Goal: Information Seeking & Learning: Learn about a topic

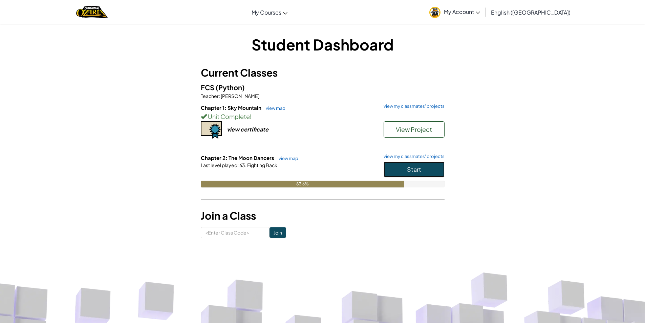
drag, startPoint x: 394, startPoint y: 168, endPoint x: 400, endPoint y: 163, distance: 7.0
click at [394, 168] on button "Start" at bounding box center [413, 169] width 61 height 16
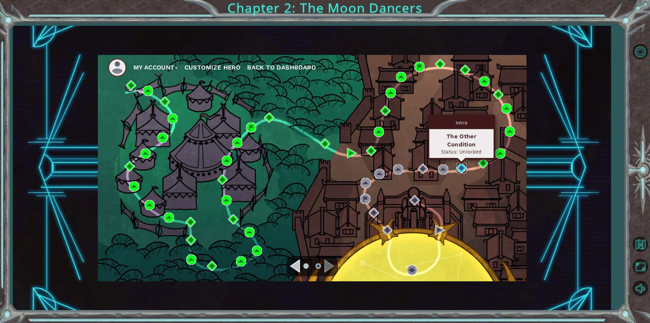
click at [459, 166] on img at bounding box center [461, 168] width 10 height 10
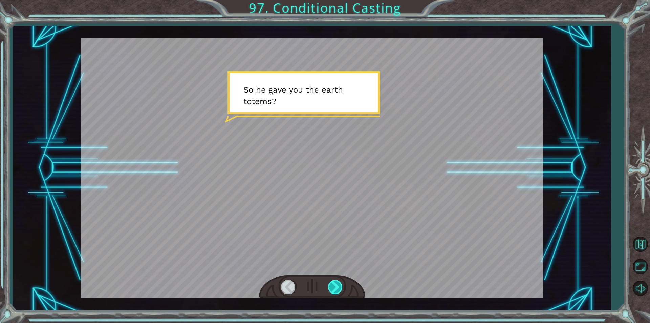
click at [338, 288] on div at bounding box center [335, 287] width 15 height 14
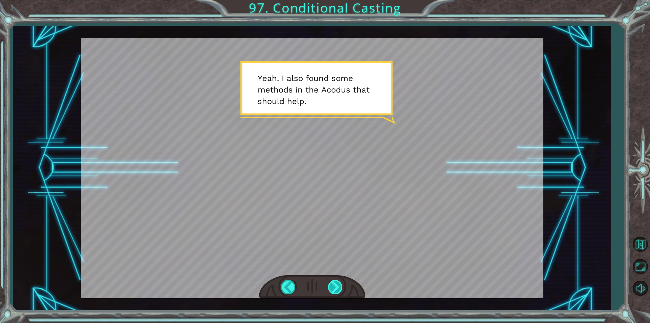
click at [331, 290] on div at bounding box center [335, 287] width 15 height 14
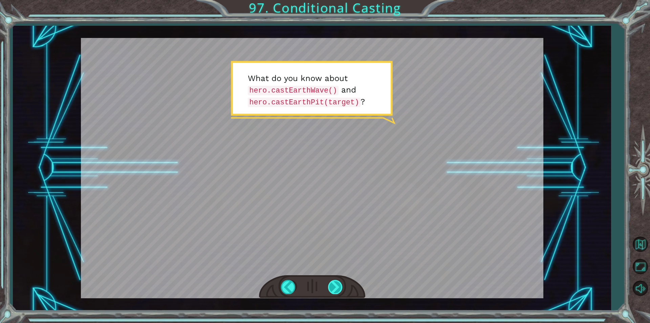
click at [333, 283] on div at bounding box center [335, 287] width 15 height 14
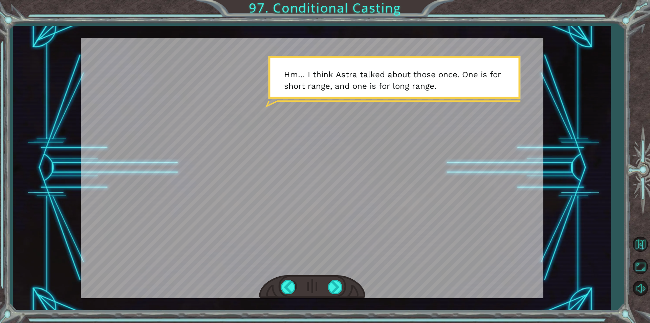
click at [334, 295] on div at bounding box center [312, 286] width 106 height 23
click at [335, 285] on div at bounding box center [335, 287] width 15 height 14
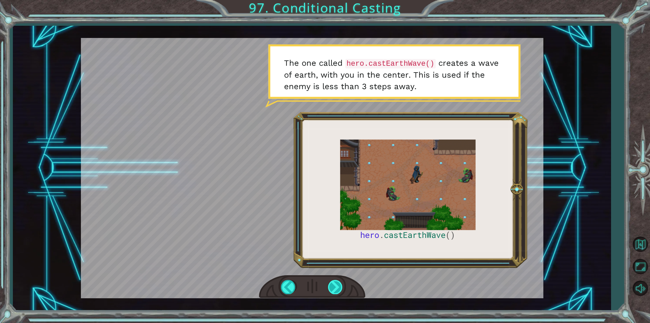
click at [334, 285] on div at bounding box center [335, 287] width 15 height 14
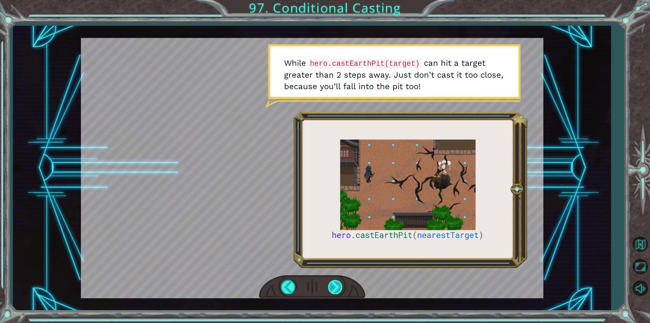
click at [338, 286] on div at bounding box center [335, 287] width 15 height 14
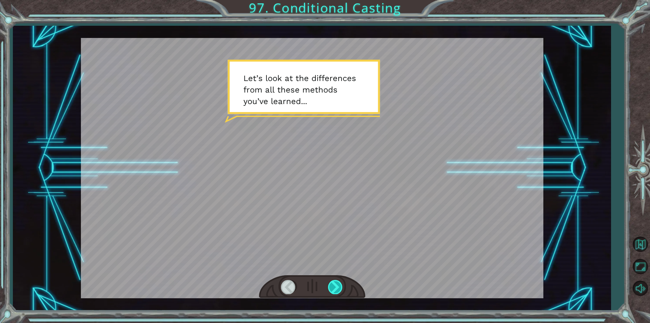
click at [333, 285] on div at bounding box center [335, 287] width 15 height 14
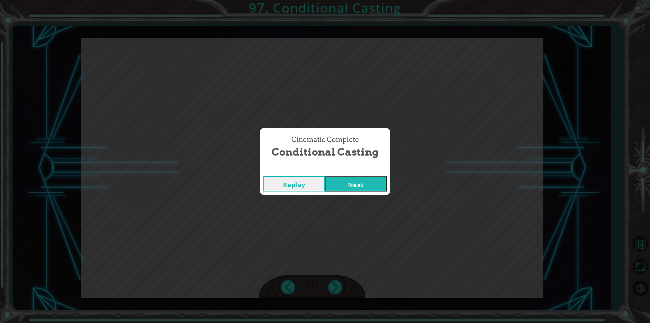
click at [364, 185] on button "Next" at bounding box center [356, 183] width 62 height 15
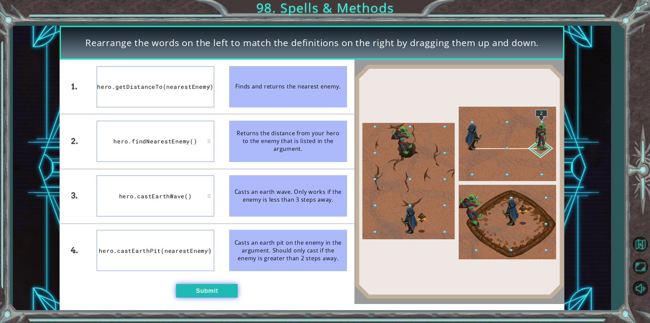
click at [211, 290] on button "Submit" at bounding box center [207, 291] width 62 height 14
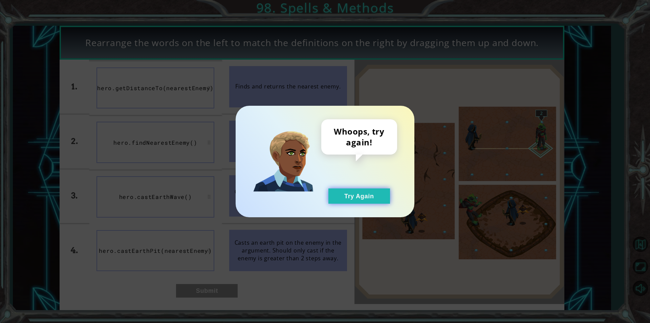
click at [363, 193] on button "Try Again" at bounding box center [359, 195] width 62 height 15
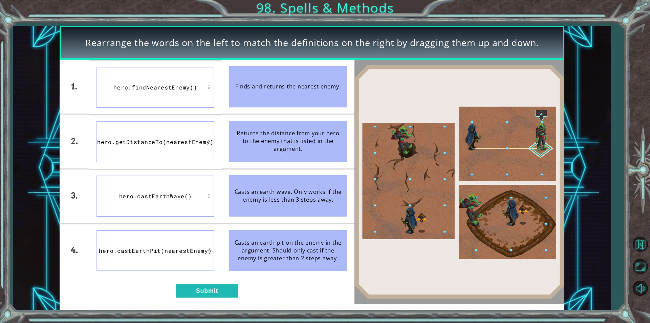
click at [189, 281] on div "1. 2. 3. 4. hero.findNearestEnemy() hero.getDistanceTo(nearestEnemy) hero.castE…" at bounding box center [207, 182] width 295 height 244
click at [196, 296] on button "Submit" at bounding box center [207, 291] width 62 height 14
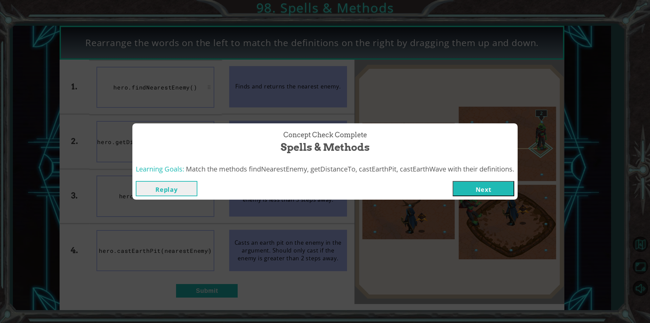
click at [474, 190] on button "Next" at bounding box center [483, 188] width 62 height 15
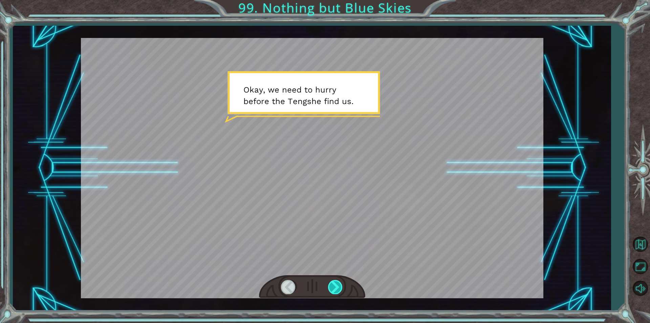
click at [338, 285] on div at bounding box center [335, 287] width 15 height 14
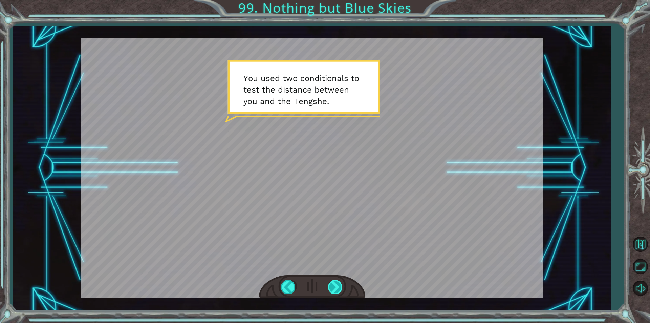
click at [334, 285] on div at bounding box center [335, 287] width 15 height 14
click at [336, 284] on div at bounding box center [335, 287] width 15 height 14
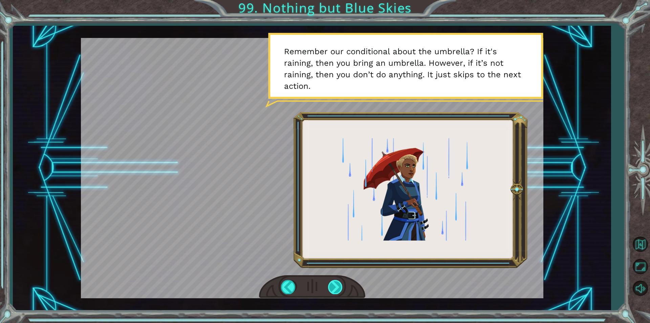
click at [331, 293] on div at bounding box center [335, 287] width 15 height 14
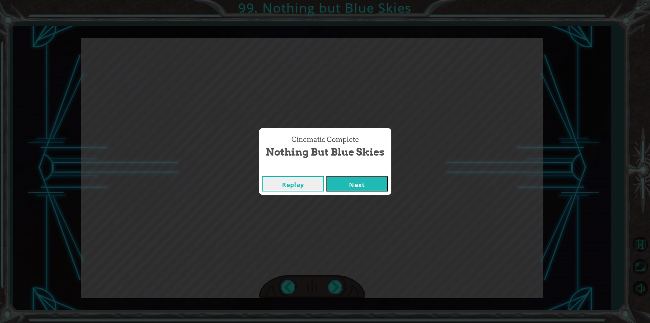
click at [357, 186] on button "Next" at bounding box center [357, 183] width 62 height 15
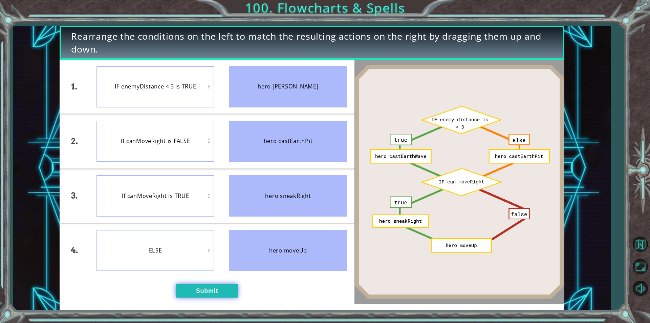
click at [214, 289] on button "Submit" at bounding box center [207, 291] width 62 height 14
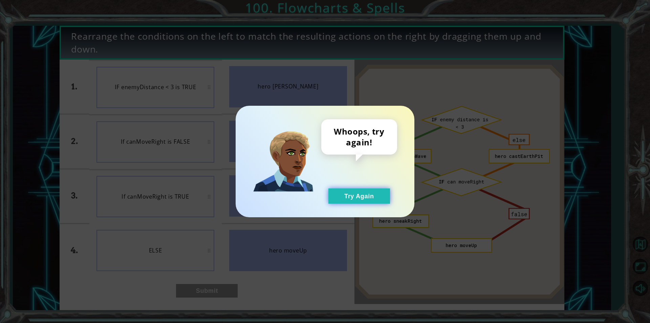
click at [373, 191] on button "Try Again" at bounding box center [359, 195] width 62 height 15
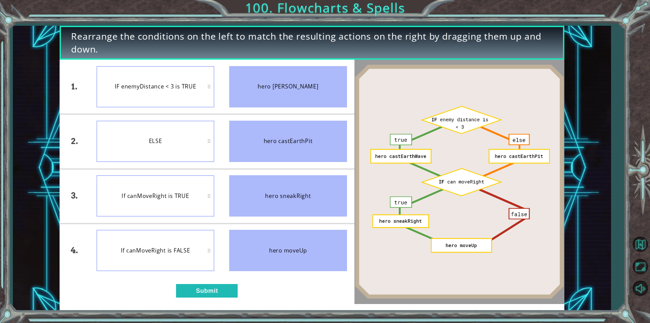
click at [223, 300] on div "1. 2. 3. 4. IF enemyDistance < 3 is TRUE ELSE If canMoveRight is TRUE If canMov…" at bounding box center [207, 182] width 295 height 244
click at [215, 294] on button "Submit" at bounding box center [207, 291] width 62 height 14
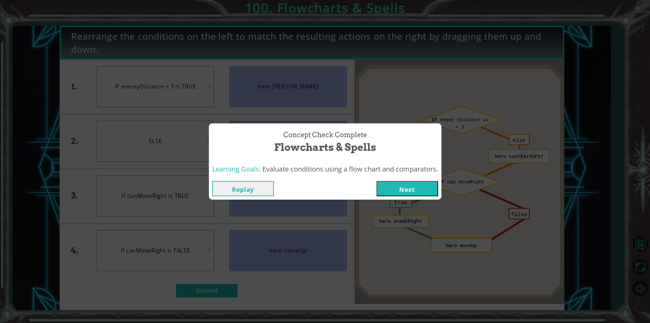
click at [425, 182] on button "Next" at bounding box center [407, 188] width 62 height 15
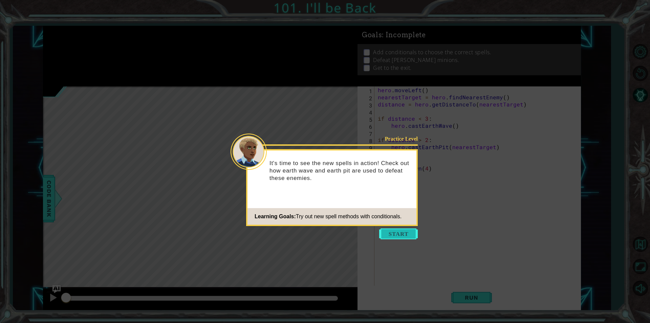
click at [395, 231] on button "Start" at bounding box center [398, 233] width 39 height 11
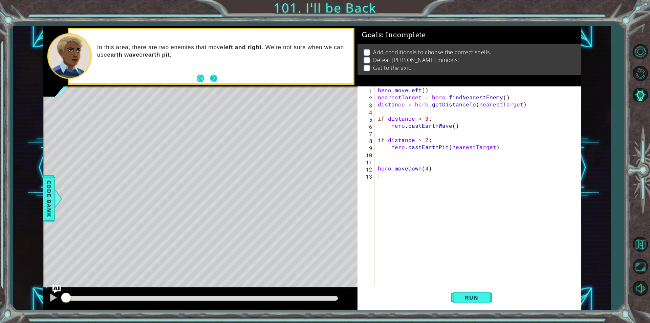
click at [212, 74] on button "Next" at bounding box center [213, 77] width 7 height 7
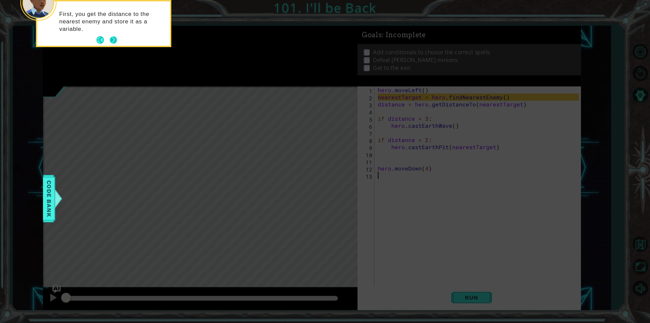
click at [116, 39] on button "Next" at bounding box center [113, 39] width 7 height 7
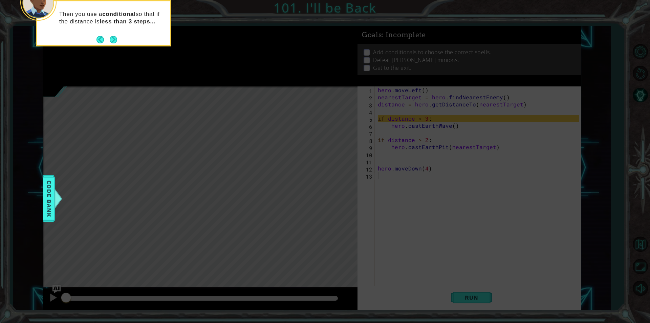
click at [116, 39] on button "Next" at bounding box center [113, 39] width 7 height 7
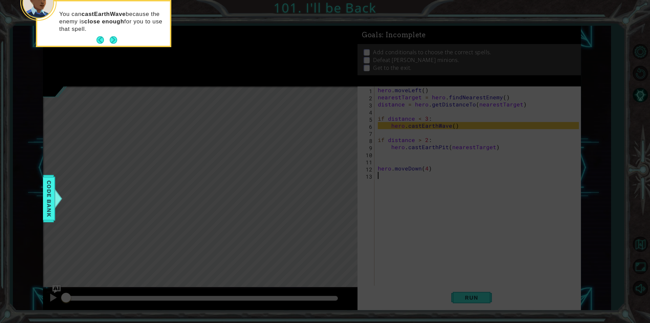
click at [116, 39] on button "Next" at bounding box center [113, 39] width 7 height 7
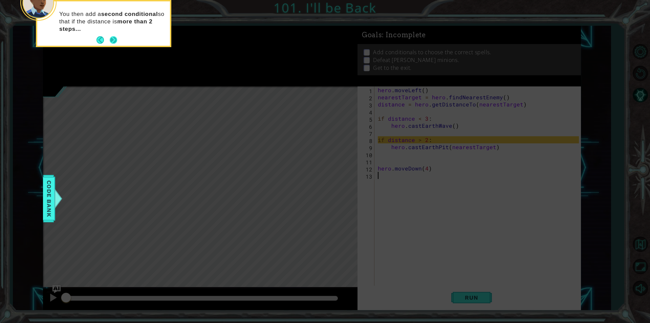
click at [114, 41] on button "Next" at bounding box center [113, 39] width 7 height 7
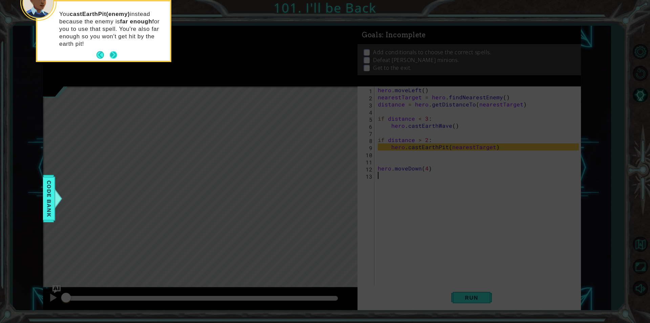
click at [112, 53] on button "Next" at bounding box center [113, 54] width 7 height 7
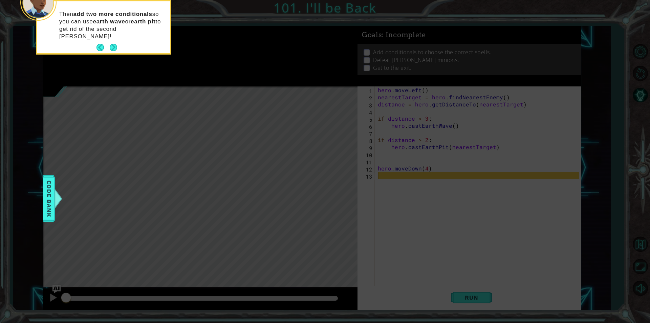
click at [112, 42] on footer at bounding box center [106, 47] width 21 height 10
click at [111, 44] on button "Next" at bounding box center [113, 47] width 7 height 7
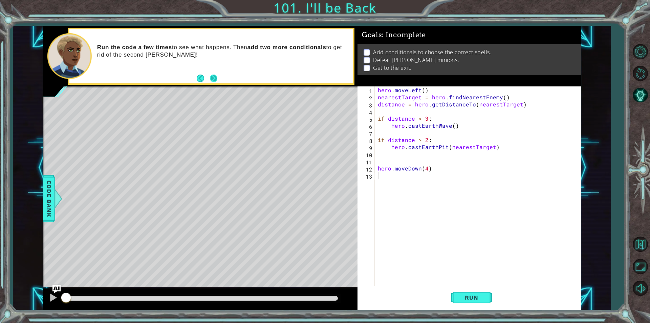
click at [215, 76] on button "Next" at bounding box center [213, 77] width 7 height 7
click at [468, 294] on span "Run" at bounding box center [471, 297] width 27 height 7
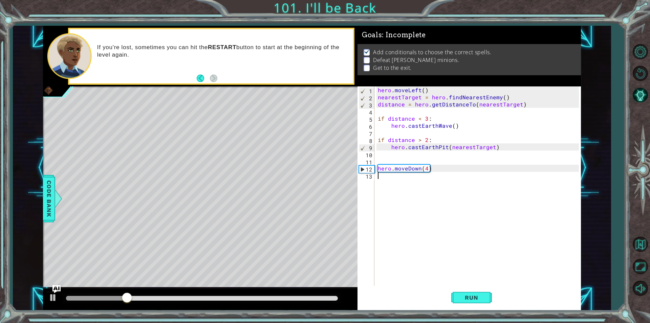
click at [403, 183] on div "hero . moveLeft ( ) nearestTarget = hero . findNearestEnemy ( ) distance = hero…" at bounding box center [479, 192] width 206 height 213
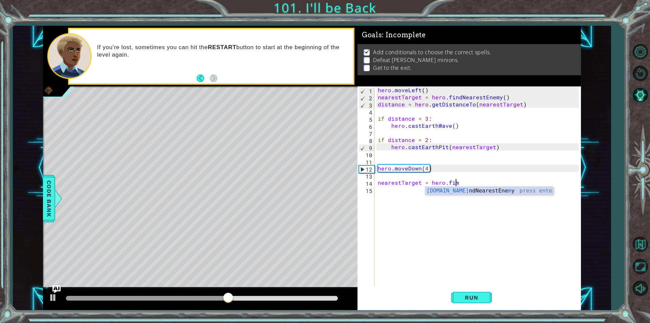
scroll to position [0, 4]
type textarea "nearestTarget = [DOMAIN_NAME]"
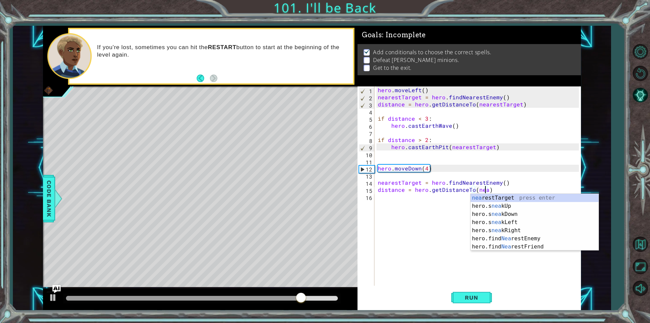
scroll to position [0, 6]
type textarea "distance = hero.getDistanceTo(nearestTarget)"
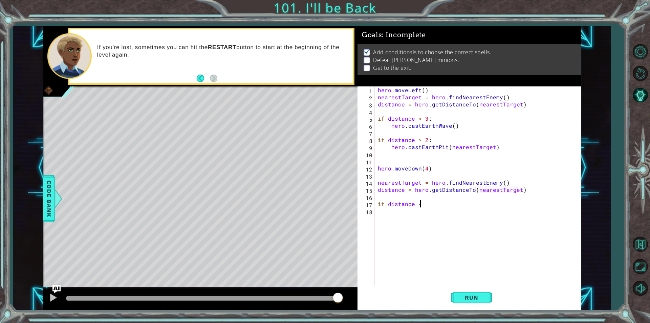
scroll to position [0, 2]
type textarea "if distance < 3"
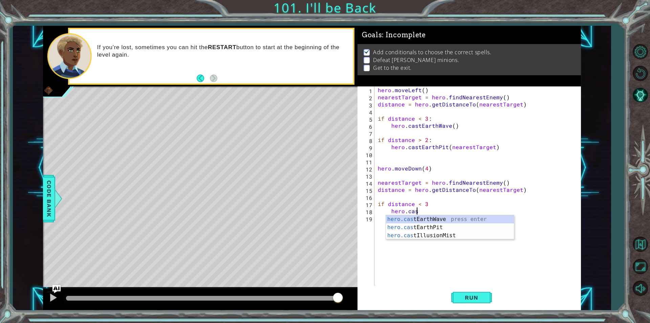
type textarea "hero.cast"
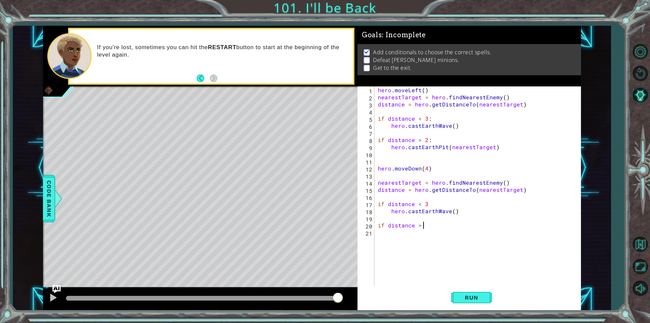
scroll to position [0, 3]
type textarea "if distance > 2:"
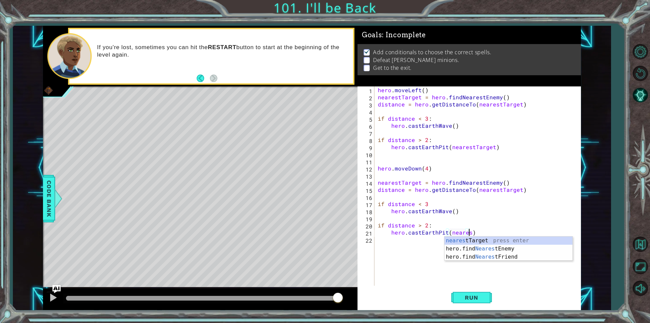
scroll to position [0, 6]
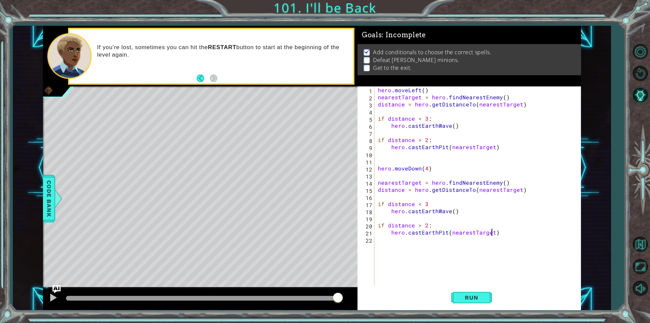
click at [430, 201] on div "hero . moveLeft ( ) nearestTarget = hero . findNearestEnemy ( ) distance = hero…" at bounding box center [479, 192] width 206 height 213
type textarea "if distance < 3:"
click at [462, 292] on button "Run" at bounding box center [471, 297] width 41 height 22
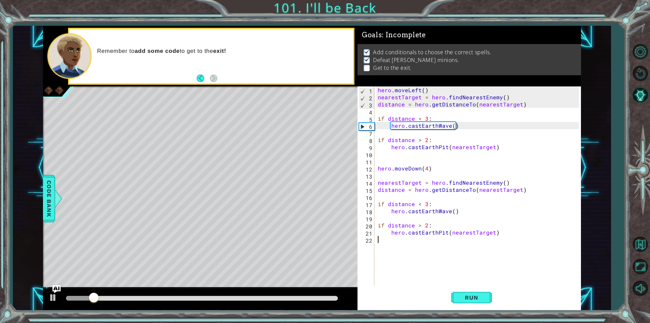
click at [382, 247] on div "hero . moveLeft ( ) nearestTarget = hero . findNearestEnemy ( ) distance = hero…" at bounding box center [479, 192] width 206 height 213
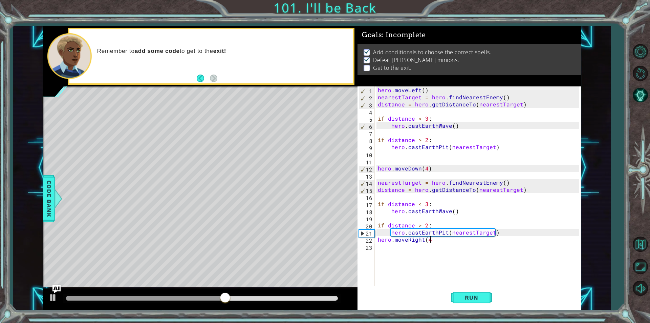
type textarea "hero.moveRight(4)"
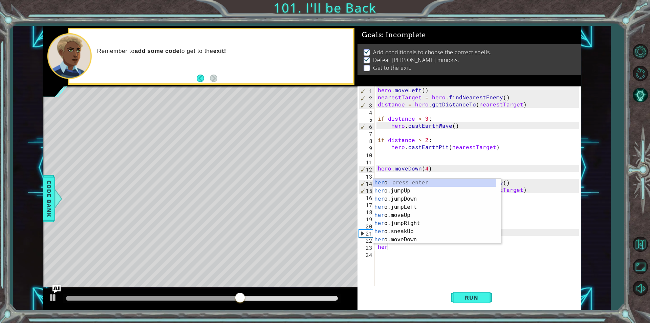
scroll to position [0, 0]
type textarea "h"
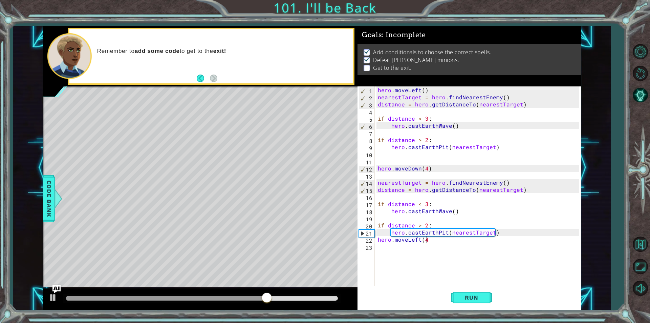
scroll to position [0, 3]
type textarea "hero.moveLeft(4)"
type textarea "hero.jumpLeft"
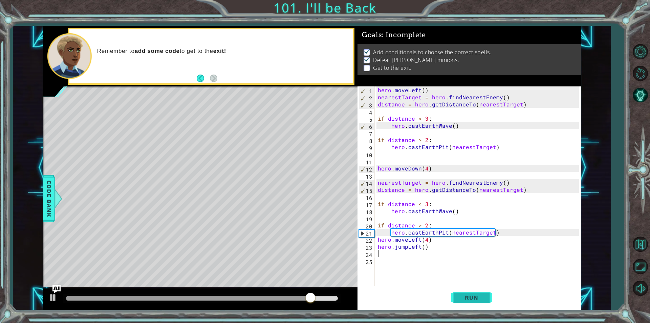
click at [454, 298] on button "Run" at bounding box center [471, 297] width 41 height 22
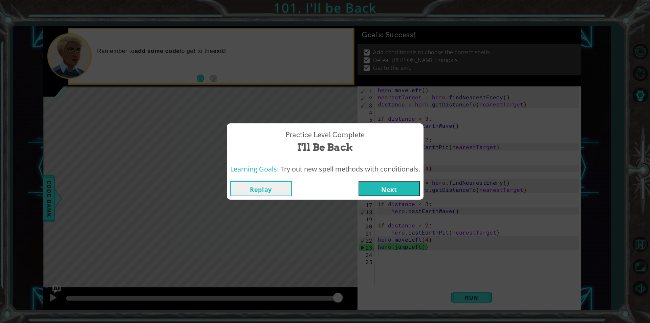
click at [394, 177] on div "Replay Next" at bounding box center [325, 188] width 197 height 22
click at [394, 189] on button "Next" at bounding box center [389, 188] width 62 height 15
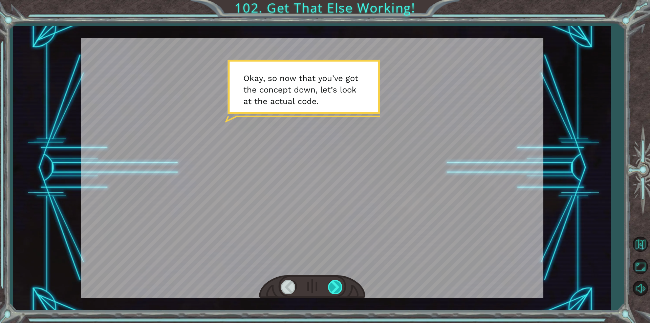
click at [338, 282] on div at bounding box center [335, 287] width 15 height 14
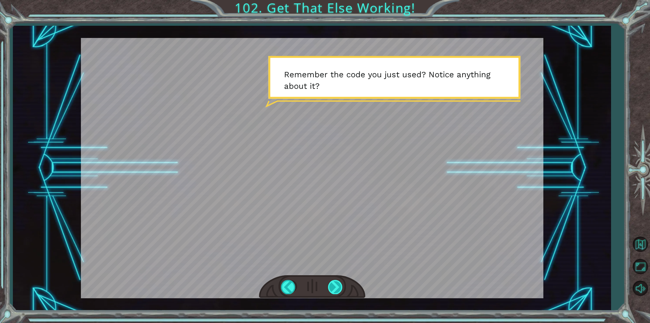
click at [337, 288] on div at bounding box center [335, 287] width 15 height 14
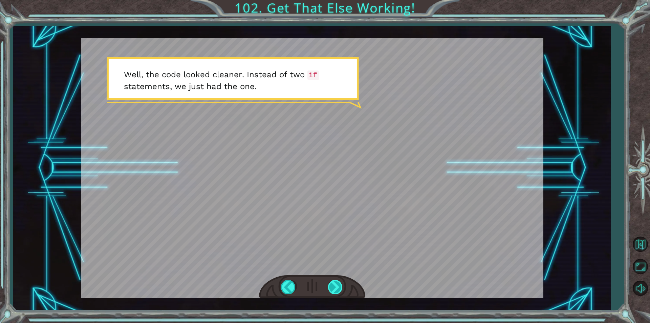
click at [339, 284] on div at bounding box center [335, 287] width 15 height 14
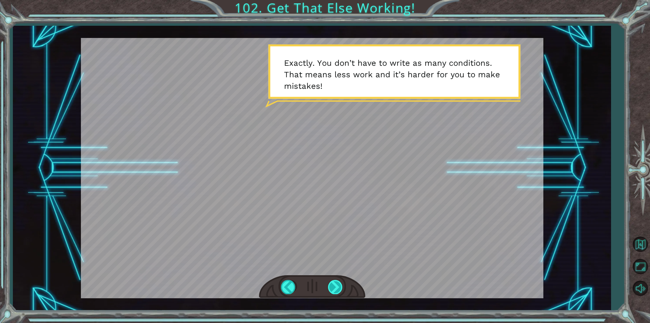
click at [334, 284] on div at bounding box center [335, 287] width 15 height 14
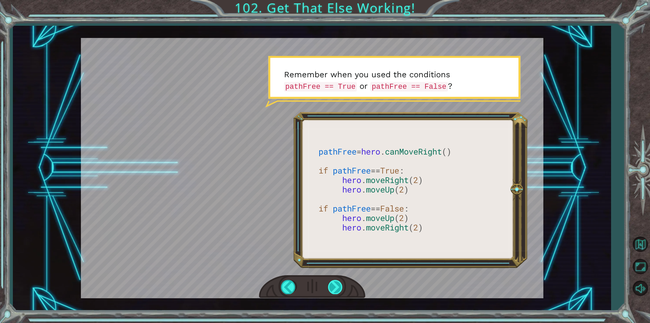
click at [331, 282] on div at bounding box center [335, 287] width 15 height 14
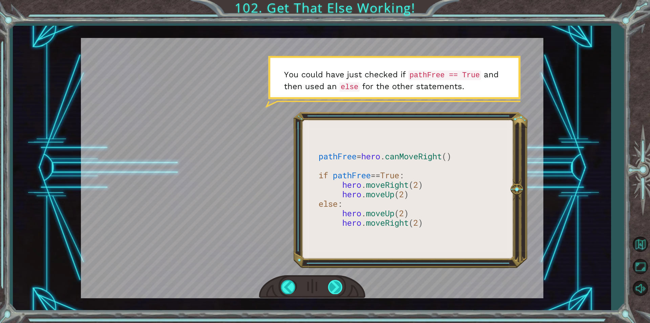
click at [336, 281] on div at bounding box center [335, 287] width 15 height 14
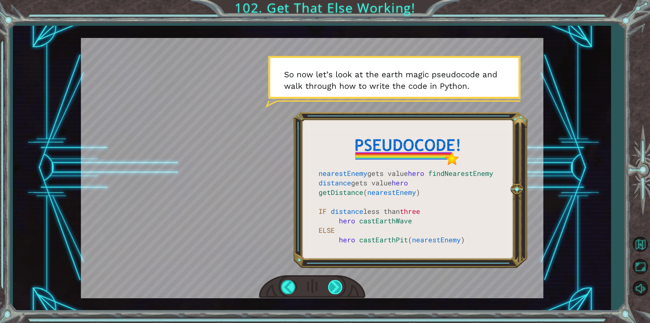
click at [335, 281] on div at bounding box center [335, 287] width 15 height 14
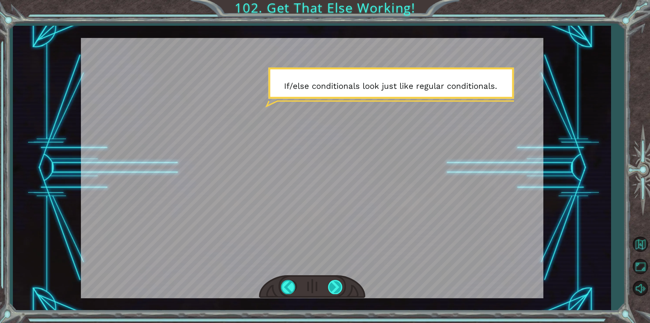
click at [334, 286] on div at bounding box center [335, 287] width 15 height 14
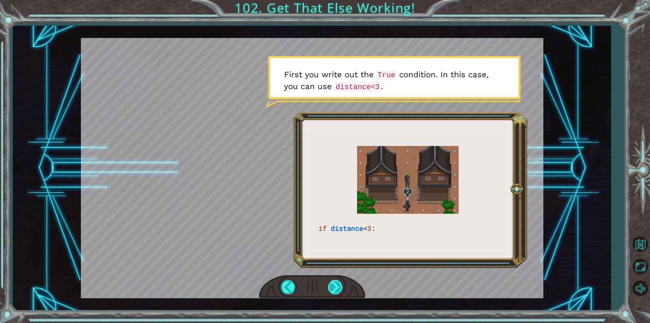
click at [335, 282] on div at bounding box center [335, 287] width 15 height 14
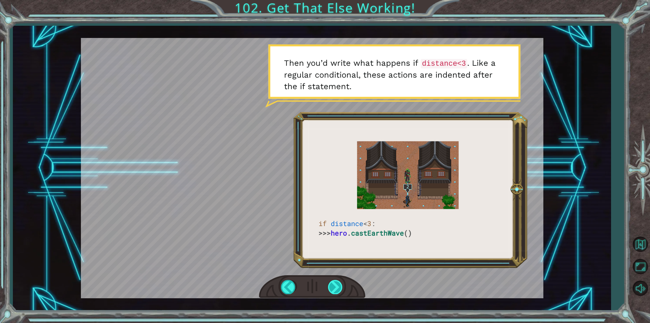
click at [333, 285] on div at bounding box center [335, 287] width 15 height 14
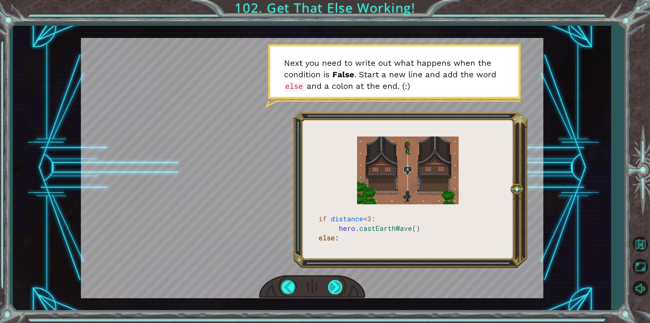
click at [335, 285] on div at bounding box center [335, 287] width 15 height 14
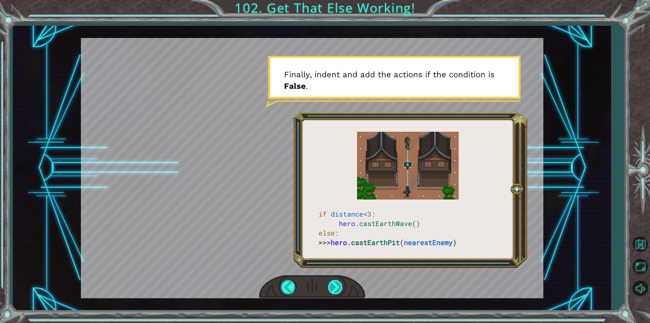
click at [330, 286] on div at bounding box center [335, 287] width 15 height 14
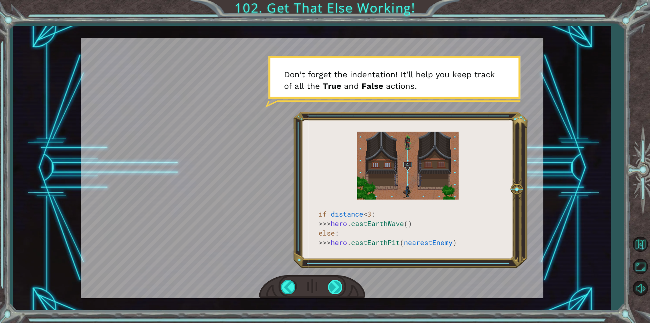
click at [330, 284] on div at bounding box center [335, 287] width 15 height 14
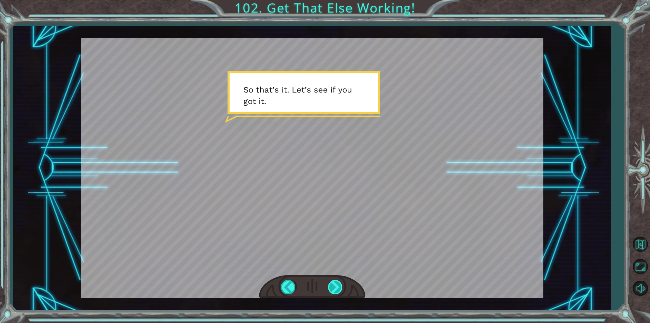
click at [335, 284] on div at bounding box center [335, 287] width 15 height 14
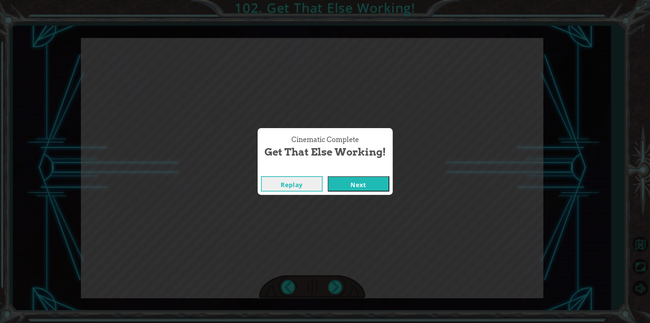
click at [360, 183] on button "Next" at bounding box center [359, 183] width 62 height 15
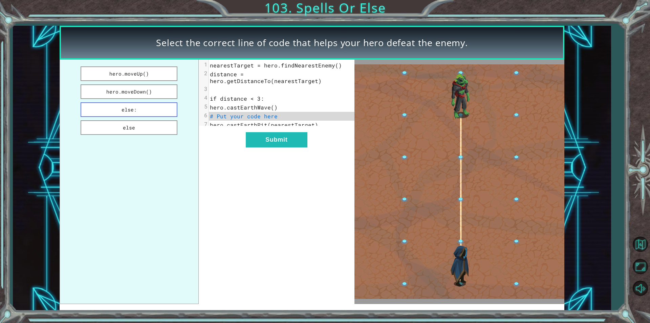
click at [151, 107] on button "else:" at bounding box center [129, 109] width 97 height 15
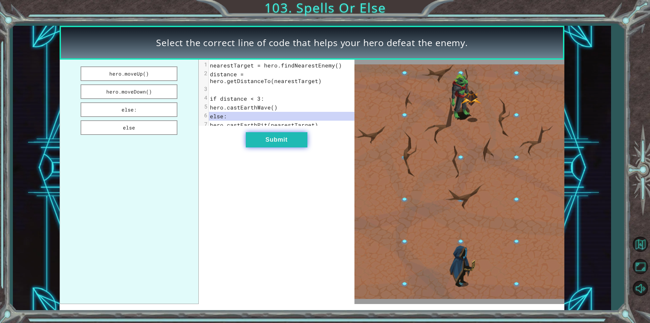
click at [278, 135] on button "Submit" at bounding box center [277, 139] width 62 height 15
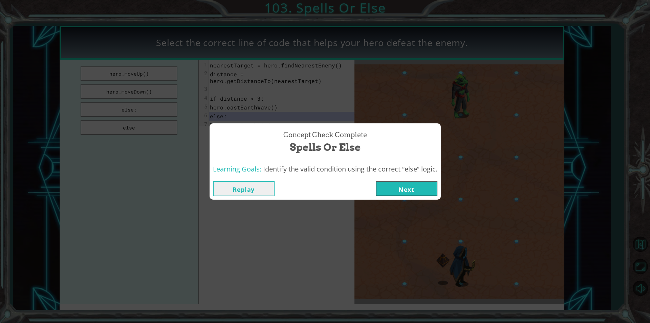
click at [390, 191] on button "Next" at bounding box center [407, 188] width 62 height 15
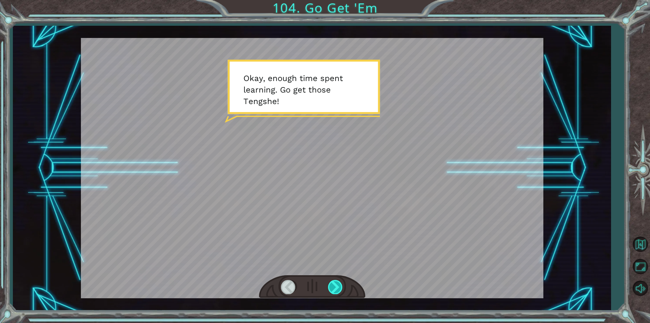
click at [336, 284] on div at bounding box center [335, 287] width 15 height 14
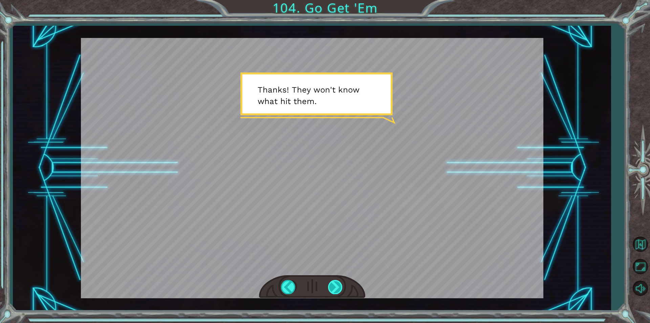
click at [336, 284] on div at bounding box center [335, 287] width 15 height 14
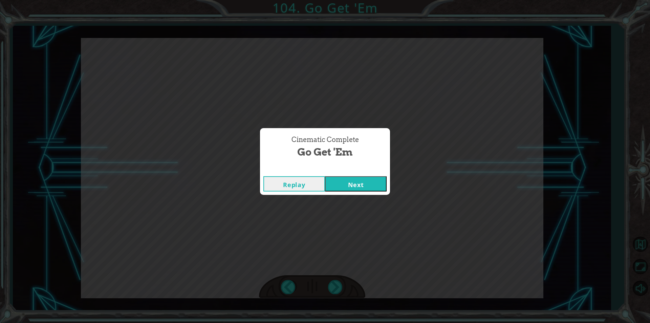
click at [361, 187] on button "Next" at bounding box center [356, 183] width 62 height 15
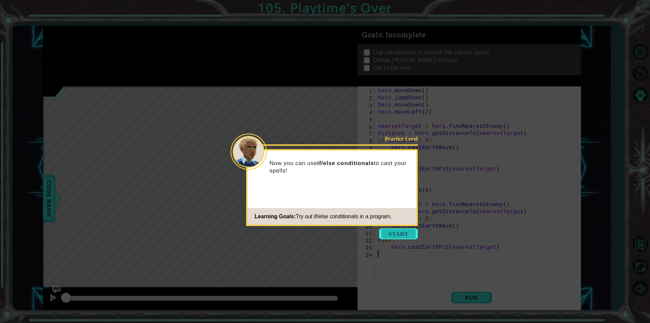
click at [402, 230] on button "Start" at bounding box center [398, 233] width 39 height 11
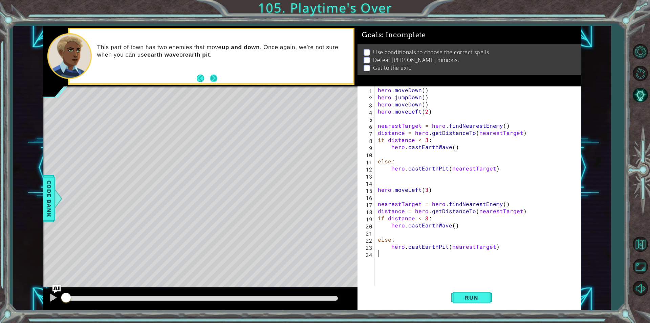
click at [213, 75] on button "Next" at bounding box center [213, 77] width 7 height 7
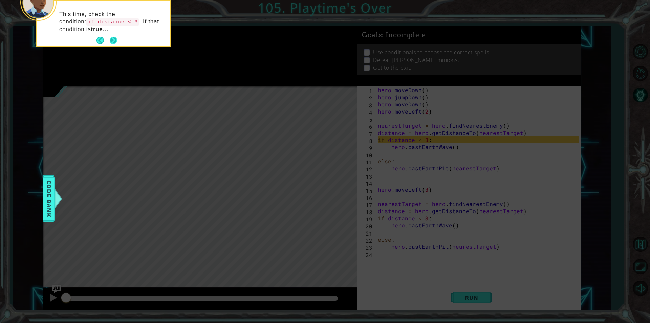
click at [114, 38] on button "Next" at bounding box center [113, 40] width 7 height 7
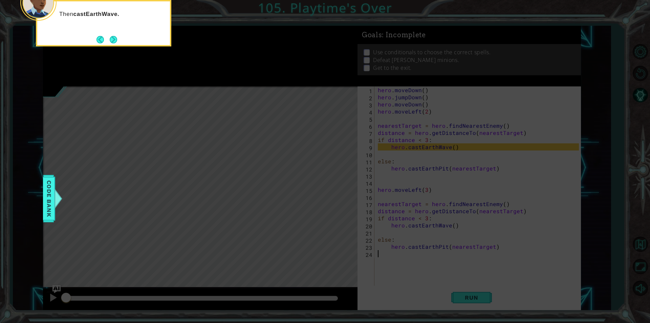
click at [114, 38] on button "Next" at bounding box center [113, 39] width 7 height 7
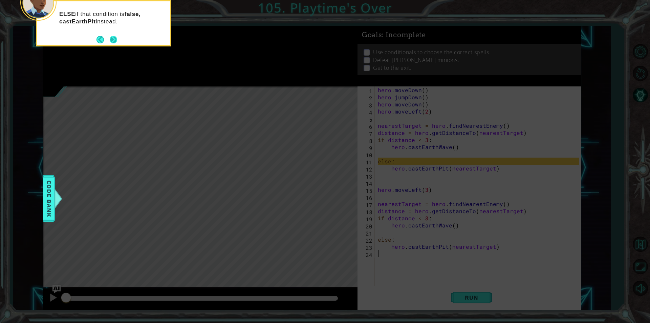
click at [114, 38] on button "Next" at bounding box center [113, 39] width 7 height 7
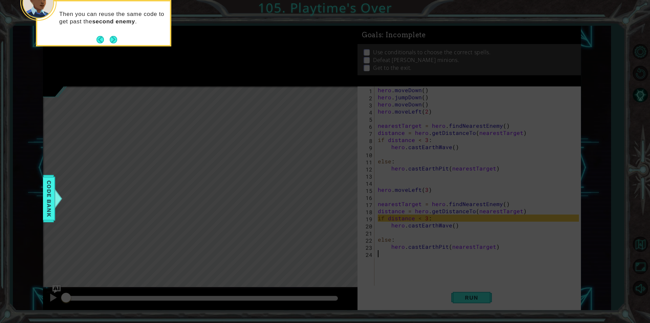
click at [114, 38] on button "Next" at bounding box center [113, 39] width 7 height 7
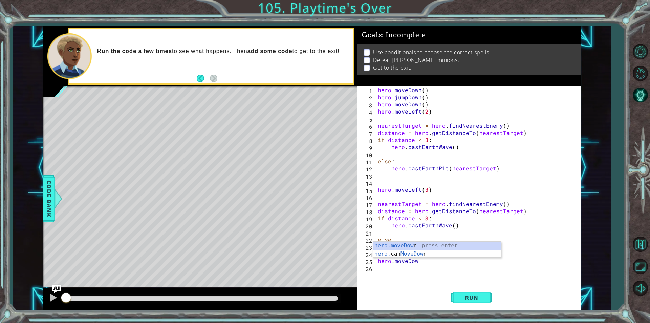
scroll to position [0, 2]
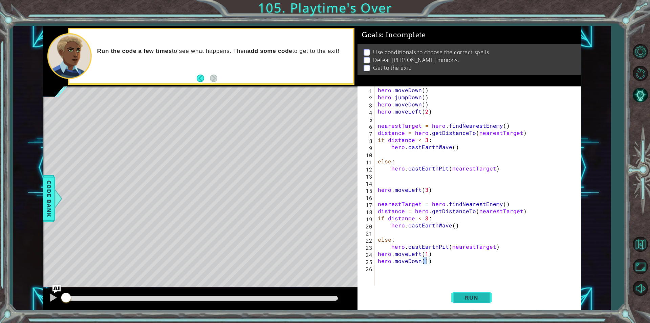
type textarea "hero.moveDown(1)"
click at [484, 300] on span "Run" at bounding box center [471, 297] width 27 height 7
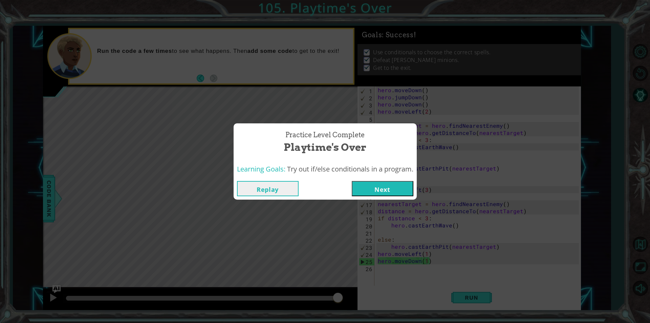
click at [367, 186] on button "Next" at bounding box center [383, 188] width 62 height 15
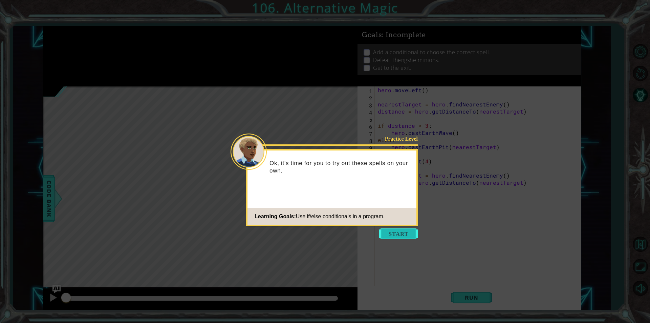
click at [412, 231] on button "Start" at bounding box center [398, 233] width 39 height 11
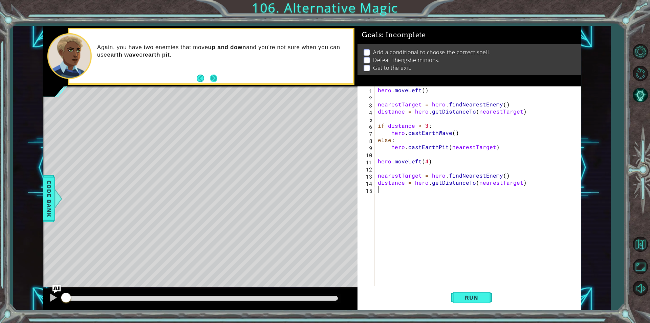
click at [217, 78] on button "Next" at bounding box center [213, 77] width 7 height 7
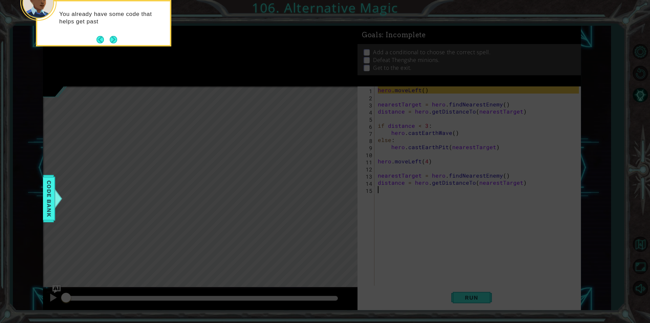
click at [111, 49] on icon at bounding box center [325, 48] width 650 height 549
click at [116, 37] on button "Next" at bounding box center [114, 40] width 8 height 8
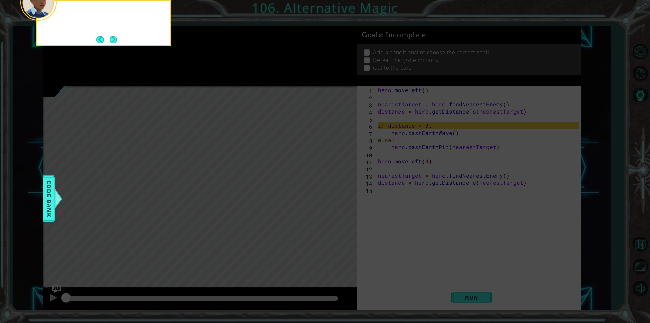
click at [116, 37] on button "Next" at bounding box center [113, 39] width 7 height 7
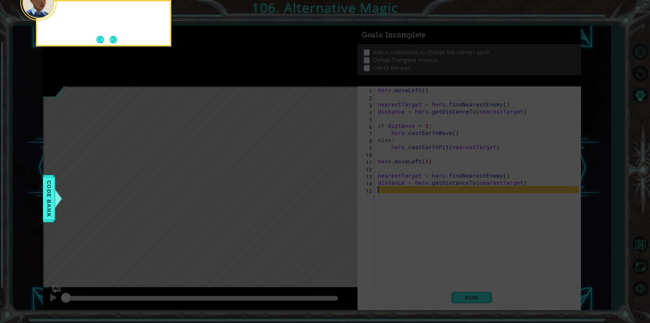
click at [116, 37] on button "Next" at bounding box center [113, 39] width 7 height 7
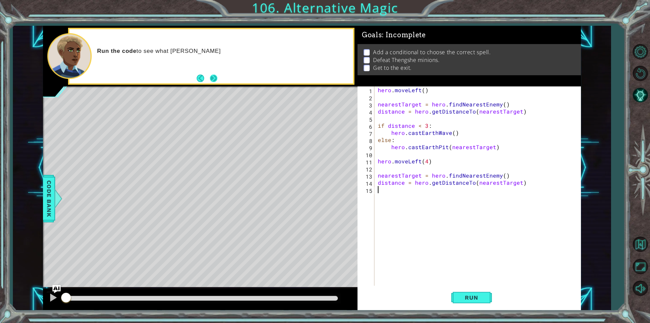
click at [212, 80] on button "Next" at bounding box center [214, 78] width 8 height 8
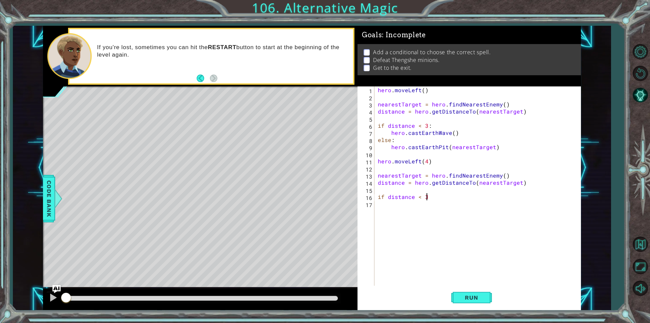
scroll to position [0, 3]
type textarea "if distance < 3:"
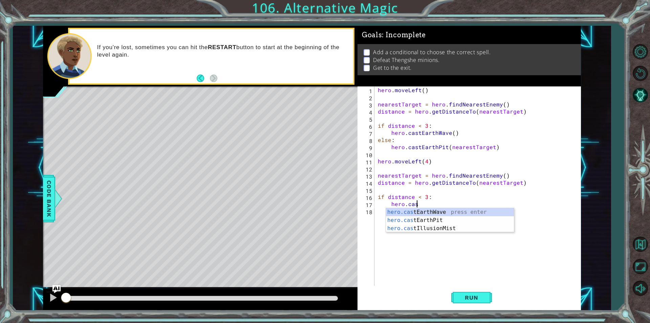
type textarea "hero.cast"
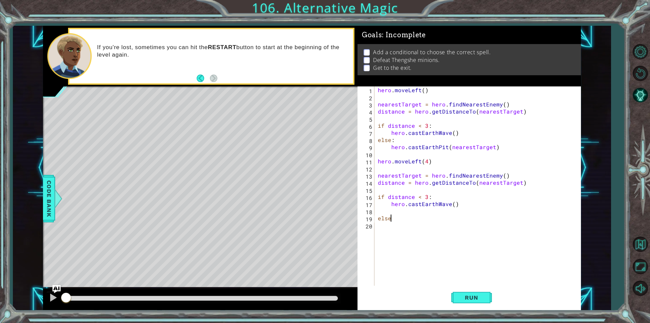
type textarea "else:"
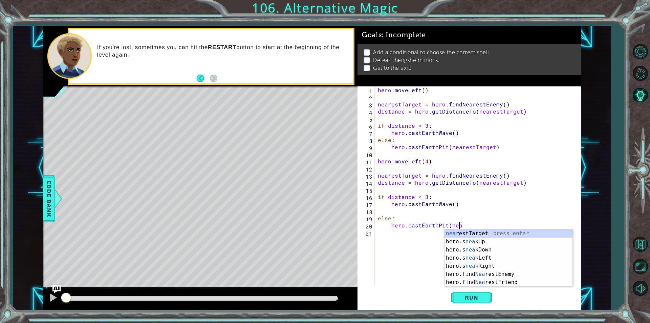
scroll to position [0, 5]
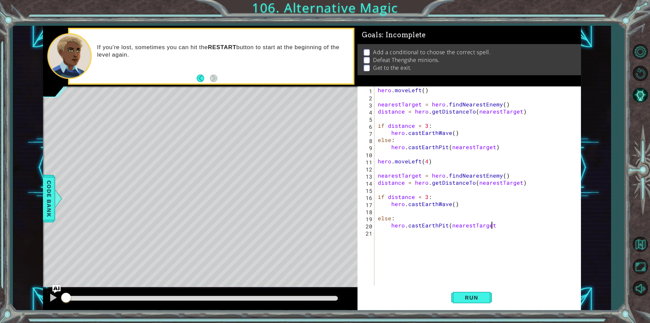
type textarea "hero.castEarthPit(nearestTarget)"
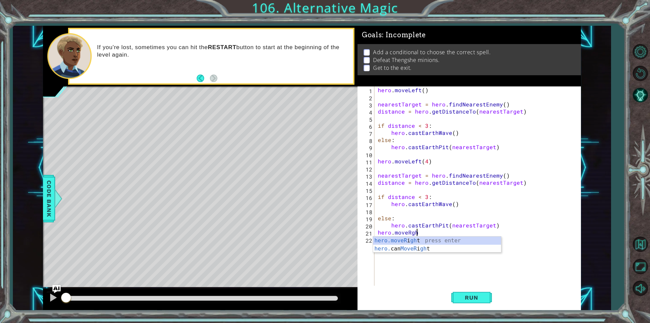
scroll to position [0, 2]
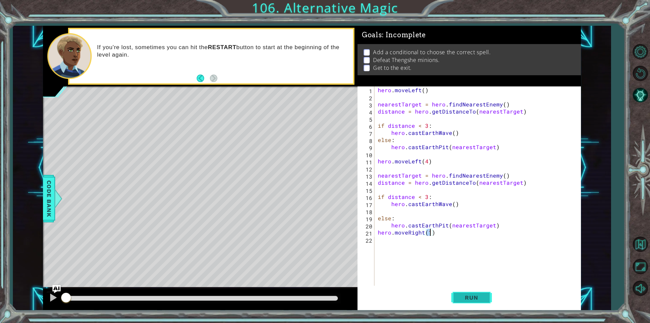
click at [474, 295] on span "Run" at bounding box center [471, 297] width 27 height 7
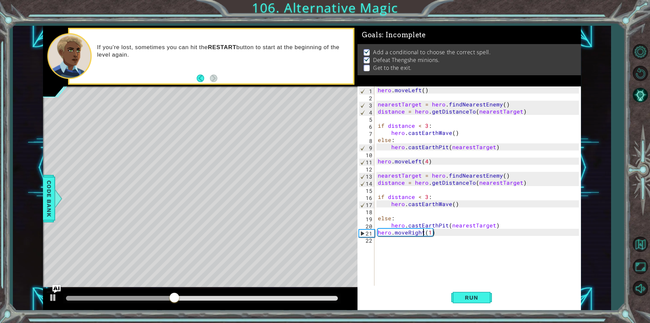
click at [422, 231] on div "hero . moveLeft ( ) nearestTarget = hero . findNearestEnemy ( ) distance = hero…" at bounding box center [479, 192] width 206 height 213
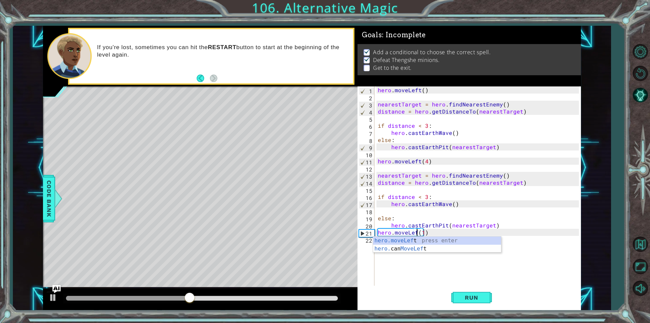
scroll to position [0, 2]
click at [423, 231] on div "hero . moveLeft ( ) nearestTarget = hero . findNearestEnemy ( ) distance = hero…" at bounding box center [479, 192] width 206 height 213
type textarea "hero.moveLeft(1)"
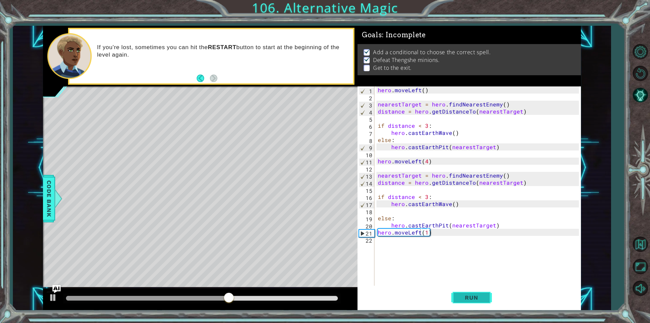
click at [471, 296] on span "Run" at bounding box center [471, 297] width 27 height 7
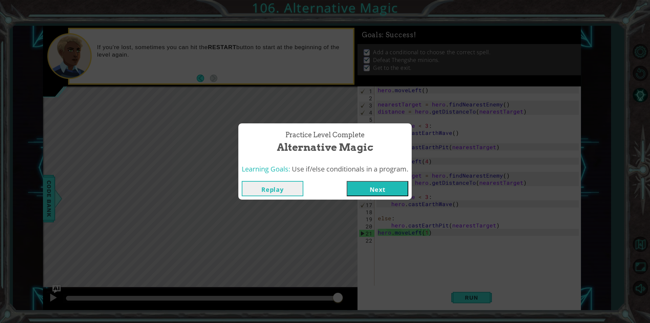
click at [375, 200] on div "Practice Level Complete Alternative Magic Learning Goals: Use if/else condition…" at bounding box center [325, 161] width 650 height 323
click at [360, 186] on button "Next" at bounding box center [378, 188] width 62 height 15
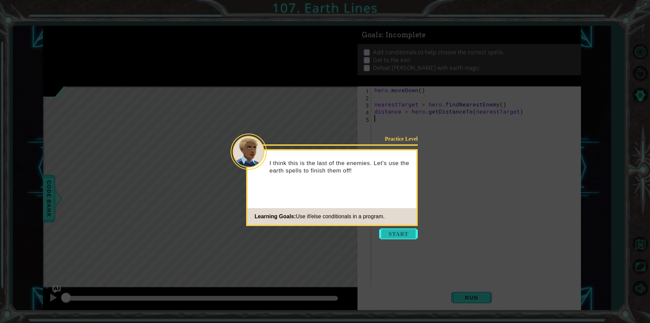
click at [393, 234] on button "Start" at bounding box center [398, 233] width 39 height 11
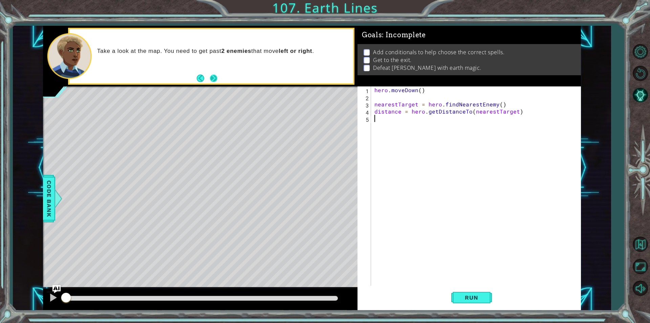
click at [213, 78] on button "Next" at bounding box center [213, 77] width 7 height 7
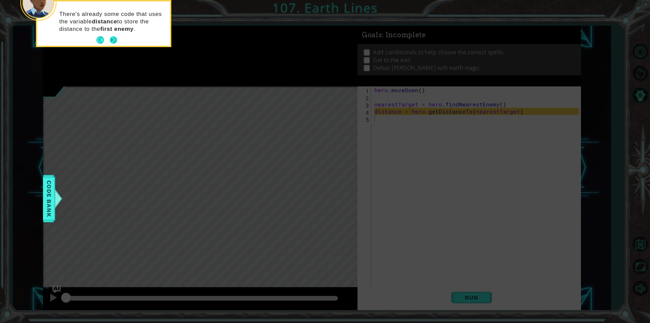
click at [112, 37] on button "Next" at bounding box center [113, 39] width 7 height 7
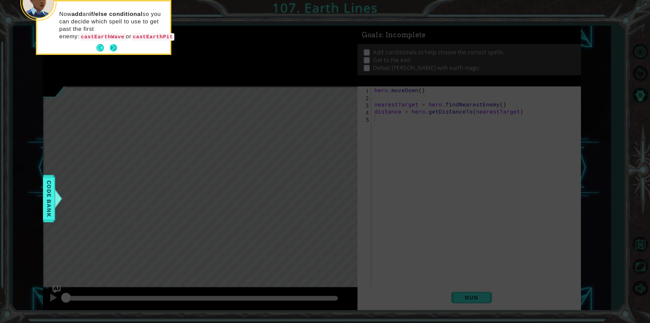
click at [114, 48] on button "Next" at bounding box center [113, 47] width 7 height 7
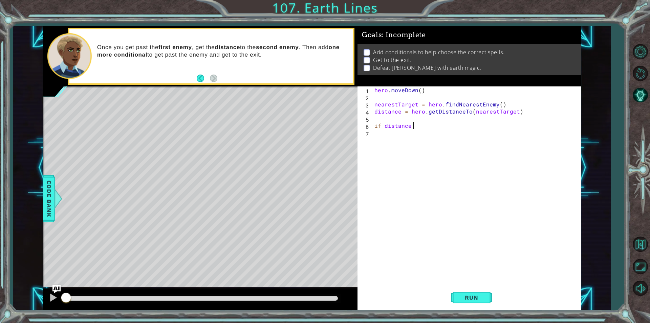
scroll to position [0, 2]
type textarea "if distance < 3:"
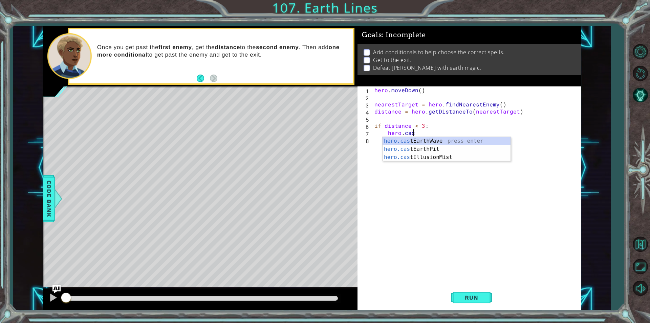
type textarea "hero.cast"
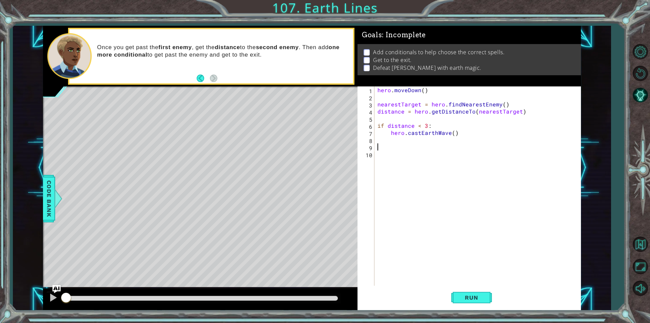
scroll to position [0, 0]
type textarea "else:"
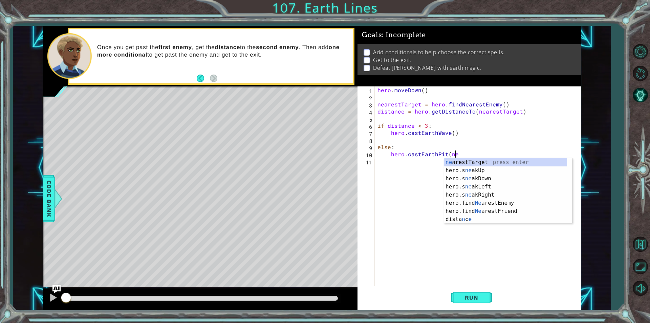
scroll to position [0, 5]
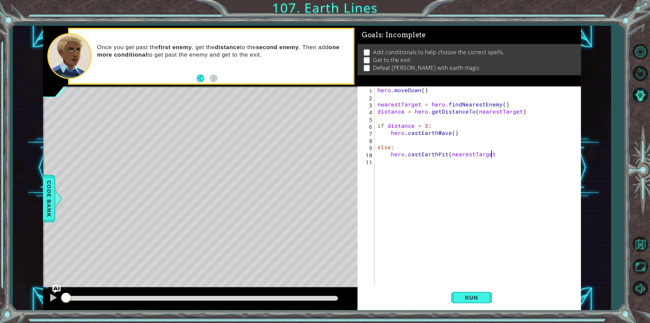
type textarea "hero.castEarthPit(nearestTarget)"
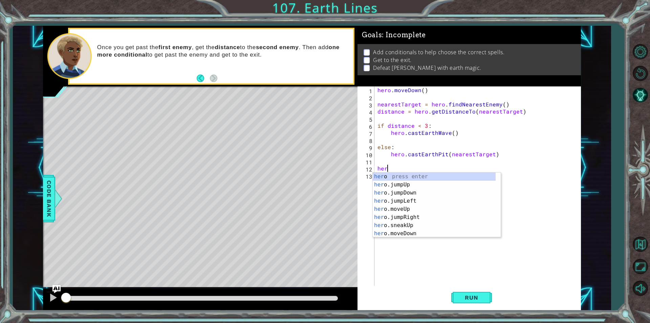
scroll to position [0, 0]
type textarea "h"
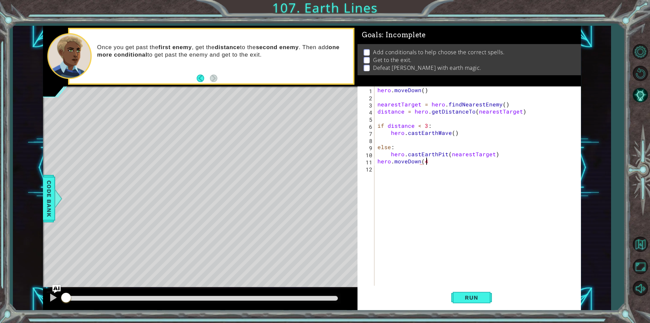
scroll to position [0, 3]
type textarea "hero.moveDown(4)"
type textarea "if distance > 2:"
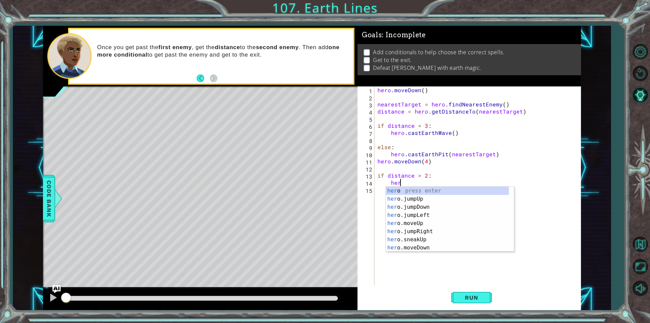
scroll to position [0, 1]
type textarea "h"
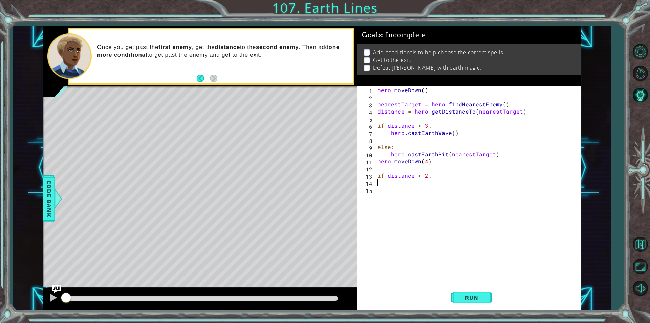
scroll to position [0, 0]
type textarea "i"
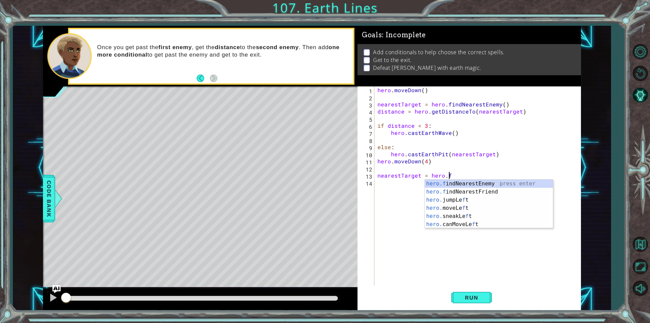
type textarea "nearestTarget = hero.find"
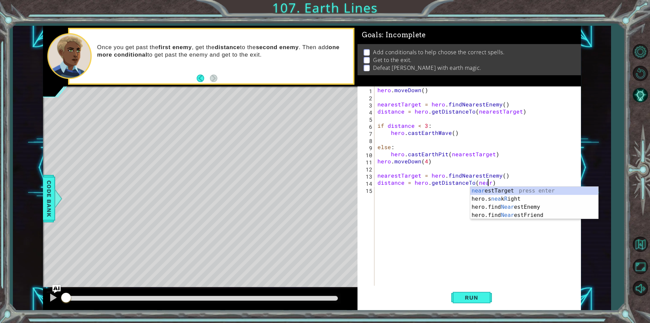
scroll to position [0, 7]
type textarea "distance = hero.getDistanceTo(nearestTarget)"
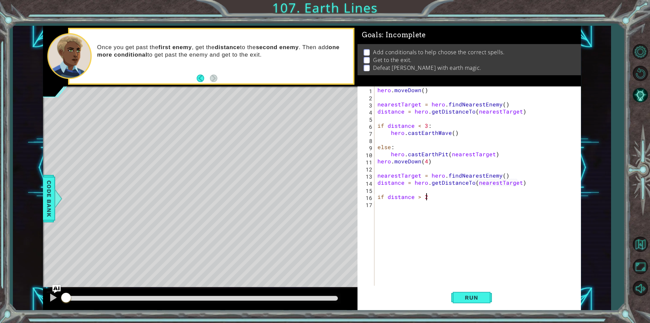
scroll to position [0, 3]
type textarea "if distance > 2:"
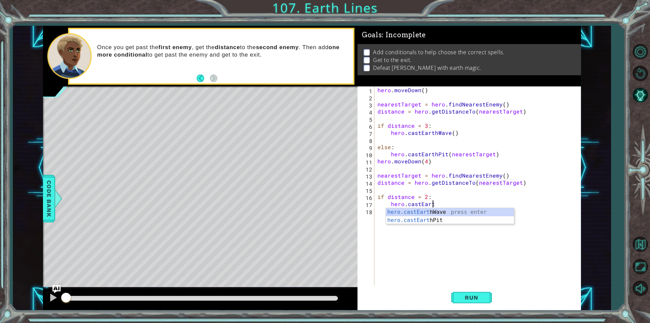
type textarea "hero.castEarth"
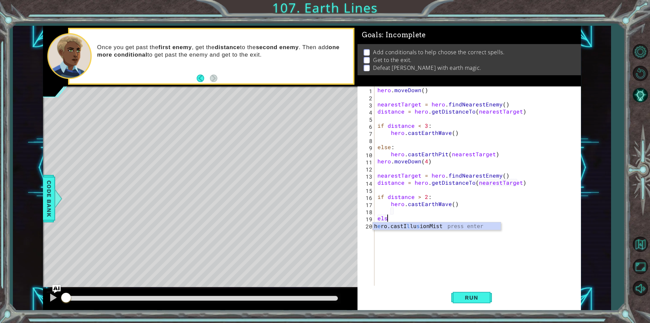
scroll to position [0, 0]
type textarea "else:"
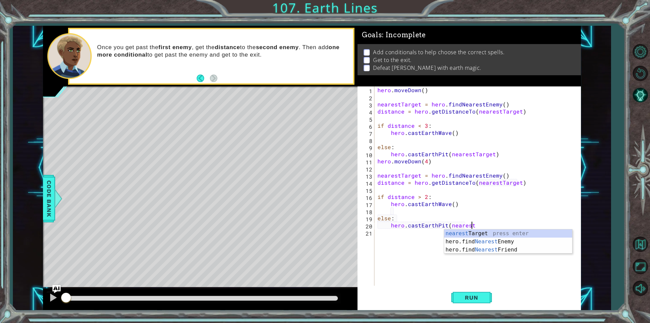
scroll to position [0, 5]
type textarea "hero.castEarthPit(nearestTarget)"
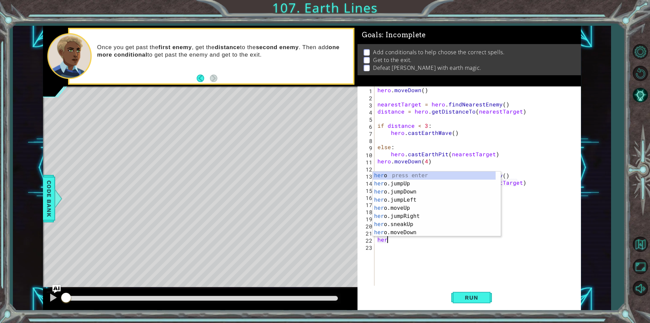
scroll to position [0, 0]
type textarea "h"
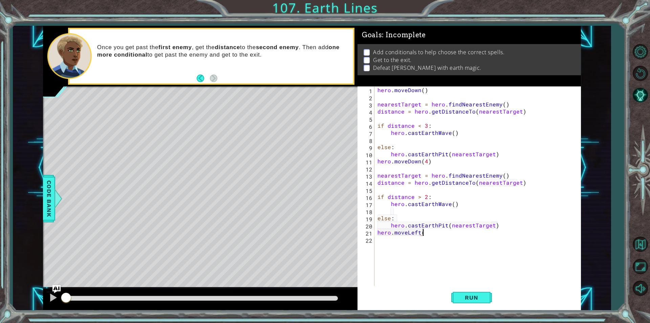
scroll to position [0, 3]
click at [455, 294] on button "Run" at bounding box center [471, 297] width 41 height 22
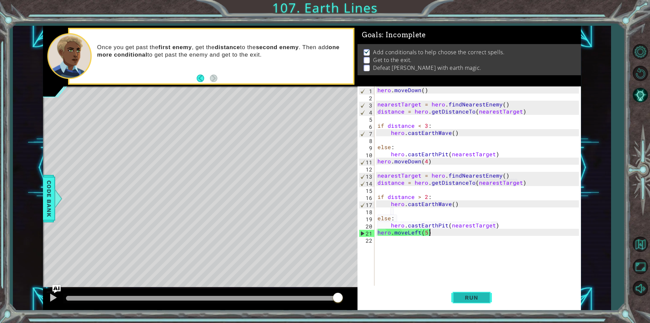
click at [483, 295] on span "Run" at bounding box center [471, 297] width 27 height 7
click at [426, 197] on div "hero . [GEOGRAPHIC_DATA] ( ) nearestTarget = hero . findNearestEnemy ( ) distan…" at bounding box center [479, 192] width 206 height 213
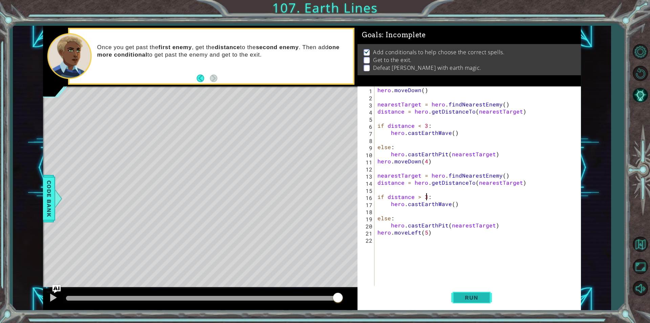
type textarea "if distance > 3:"
click at [474, 297] on span "Run" at bounding box center [471, 297] width 27 height 7
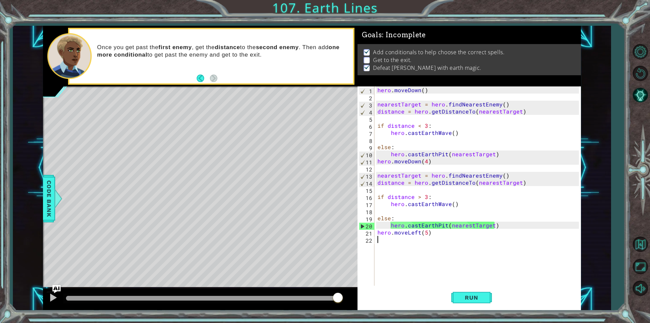
click at [436, 238] on div "hero . [GEOGRAPHIC_DATA] ( ) nearestTarget = hero . findNearestEnemy ( ) distan…" at bounding box center [479, 192] width 206 height 213
click at [433, 234] on div "hero . [GEOGRAPHIC_DATA] ( ) nearestTarget = hero . findNearestEnemy ( ) distan…" at bounding box center [479, 192] width 206 height 213
type textarea "hero.moveLeft(5)"
click at [481, 300] on span "Run" at bounding box center [471, 297] width 27 height 7
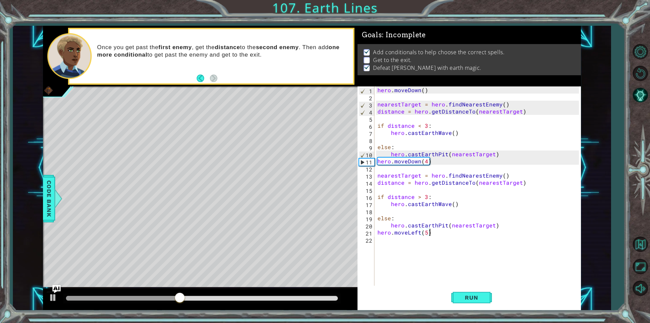
drag, startPoint x: 439, startPoint y: 231, endPoint x: 431, endPoint y: 230, distance: 7.8
click at [431, 230] on div "hero . [GEOGRAPHIC_DATA] ( ) nearestTarget = hero . findNearestEnemy ( ) distan…" at bounding box center [479, 192] width 206 height 213
click at [441, 237] on div "hero . [GEOGRAPHIC_DATA] ( ) nearestTarget = hero . findNearestEnemy ( ) distan…" at bounding box center [479, 192] width 206 height 213
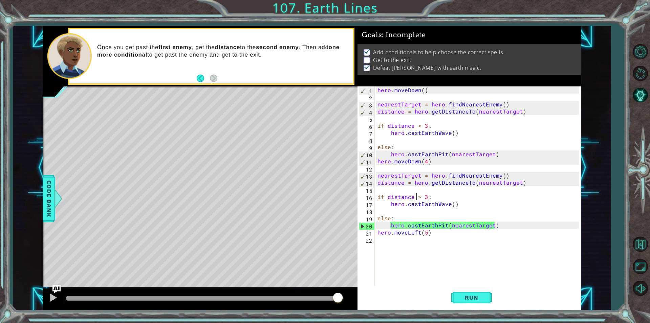
click at [418, 199] on div "hero . [GEOGRAPHIC_DATA] ( ) nearestTarget = hero . findNearestEnemy ( ) distan…" at bounding box center [479, 192] width 206 height 213
click at [420, 195] on div "hero . [GEOGRAPHIC_DATA] ( ) nearestTarget = hero . findNearestEnemy ( ) distan…" at bounding box center [479, 192] width 206 height 213
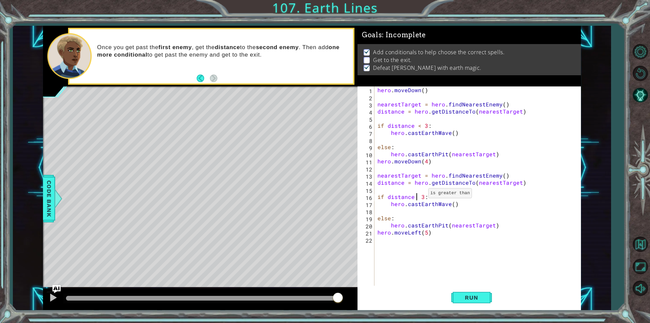
scroll to position [0, 2]
type textarea "if distance < 3:"
click at [484, 296] on span "Run" at bounding box center [471, 297] width 27 height 7
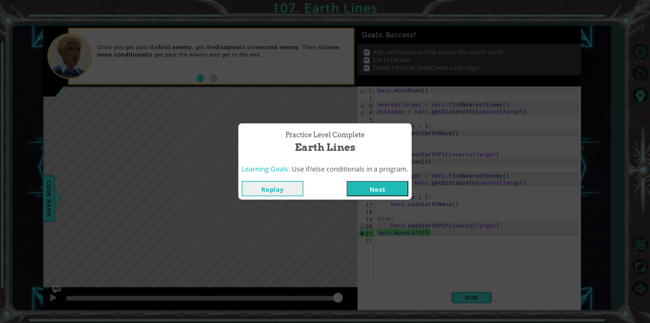
click at [380, 192] on button "Next" at bounding box center [378, 188] width 62 height 15
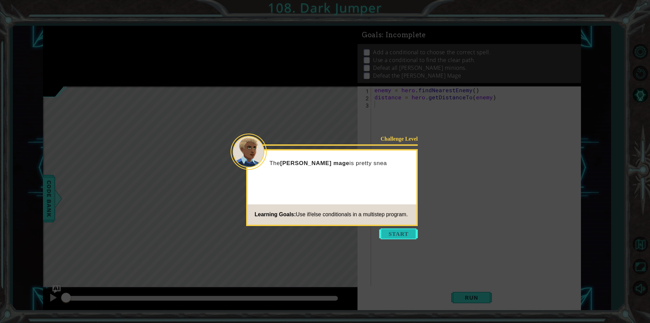
click at [402, 237] on button "Start" at bounding box center [398, 233] width 39 height 11
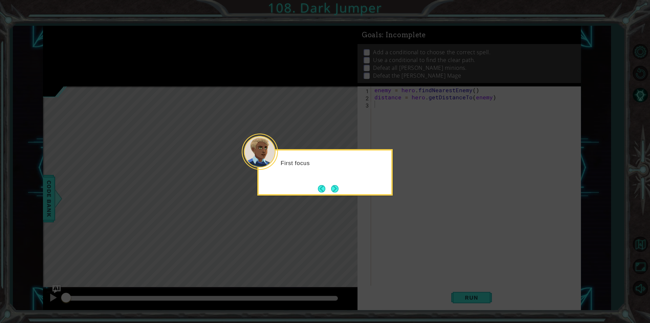
click at [336, 187] on button "Next" at bounding box center [334, 188] width 7 height 7
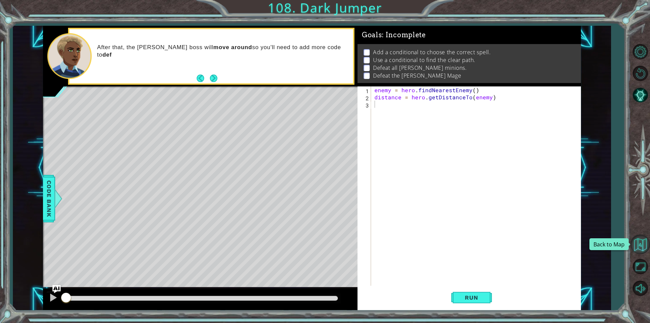
click at [642, 243] on button "Back to Map" at bounding box center [640, 244] width 20 height 20
